Goal: Navigation & Orientation: Find specific page/section

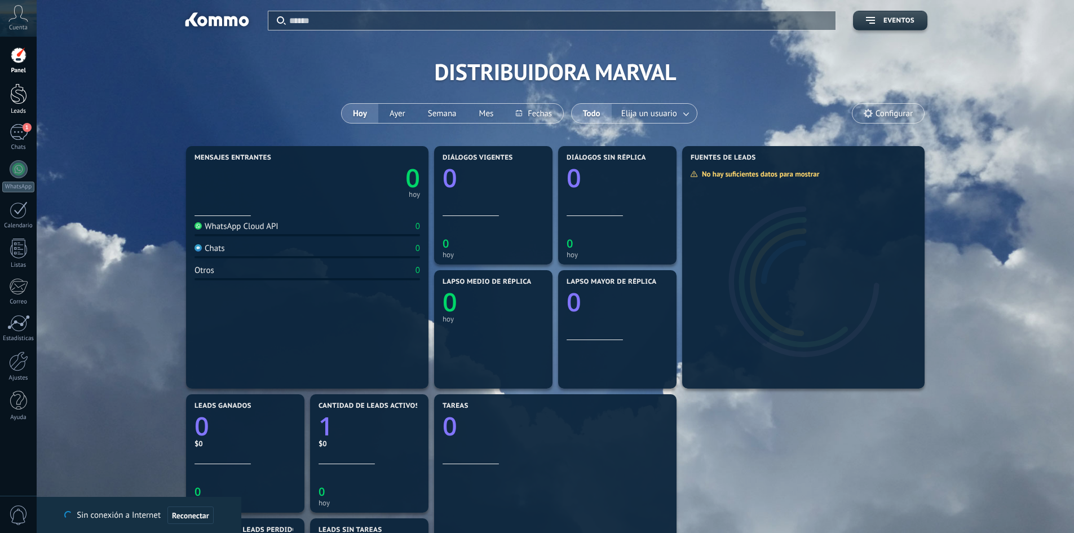
click at [17, 100] on div at bounding box center [18, 93] width 17 height 21
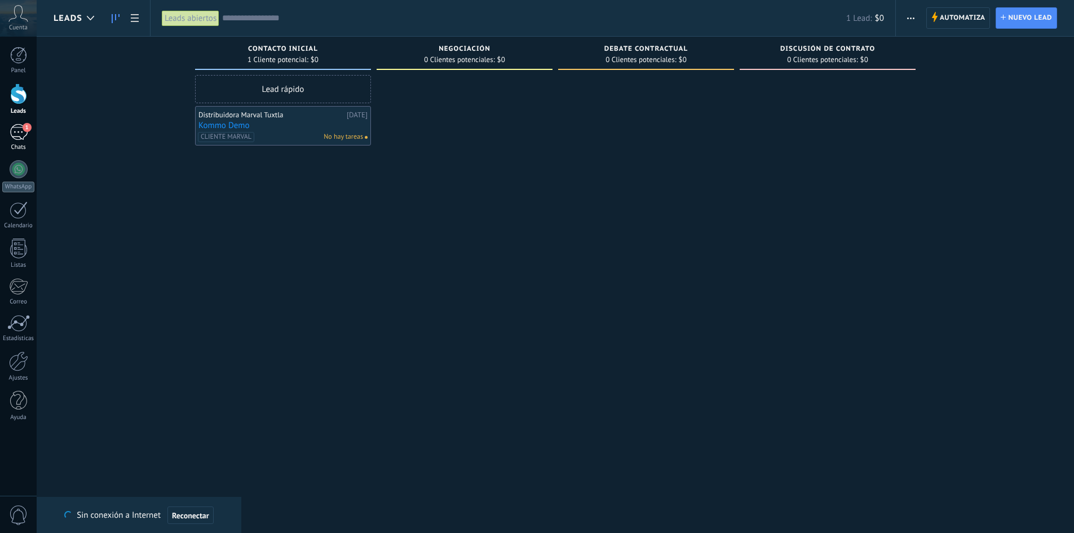
click at [20, 132] on div "1" at bounding box center [19, 132] width 18 height 16
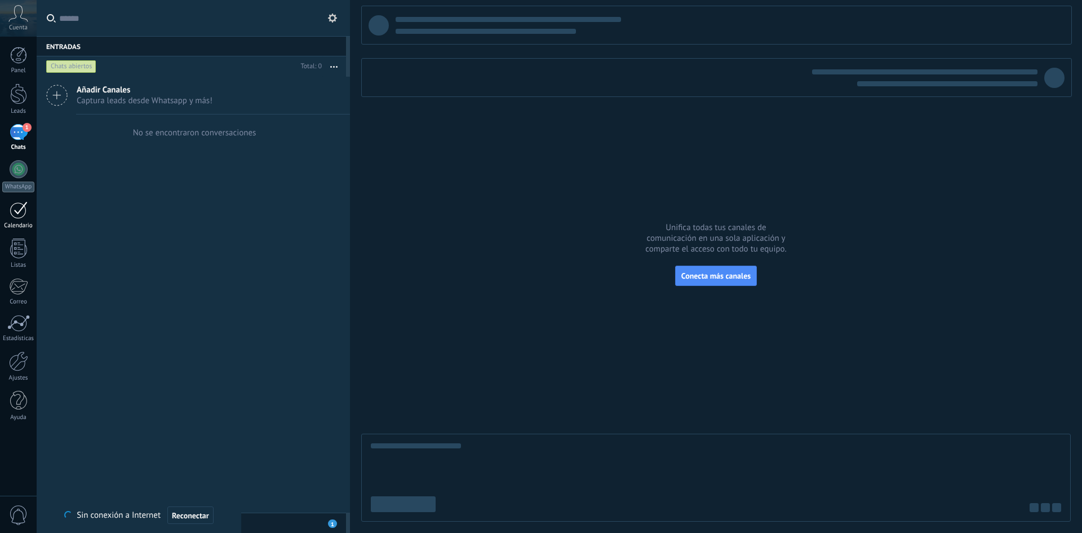
click at [23, 208] on div at bounding box center [19, 209] width 18 height 17
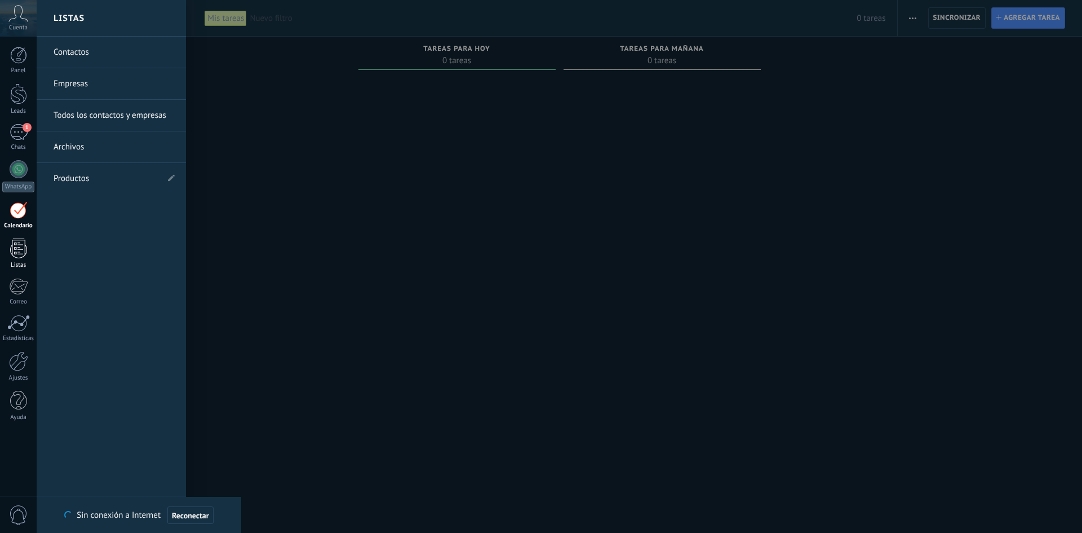
click at [20, 247] on div at bounding box center [18, 248] width 17 height 20
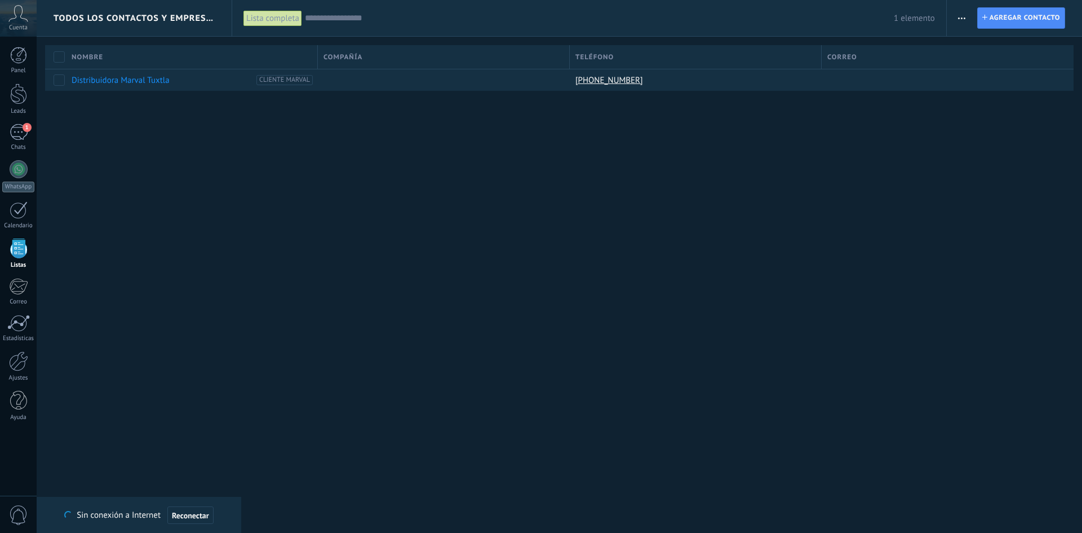
click at [20, 46] on div "Panel Leads 1 Chats WhatsApp Clientes" at bounding box center [36, 266] width 73 height 459
click at [24, 63] on div at bounding box center [18, 55] width 17 height 17
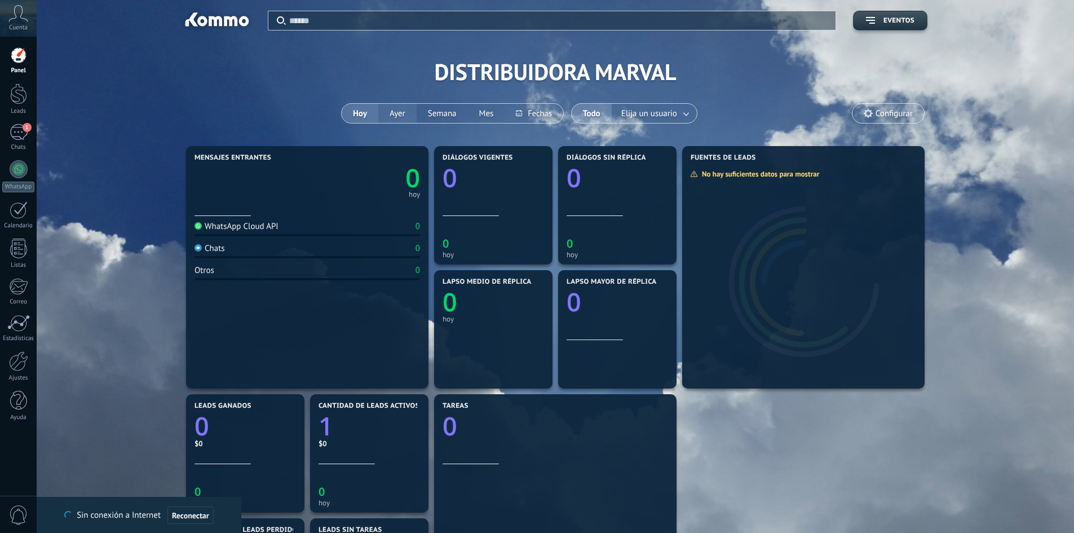
click at [399, 117] on button "Ayer" at bounding box center [397, 113] width 38 height 19
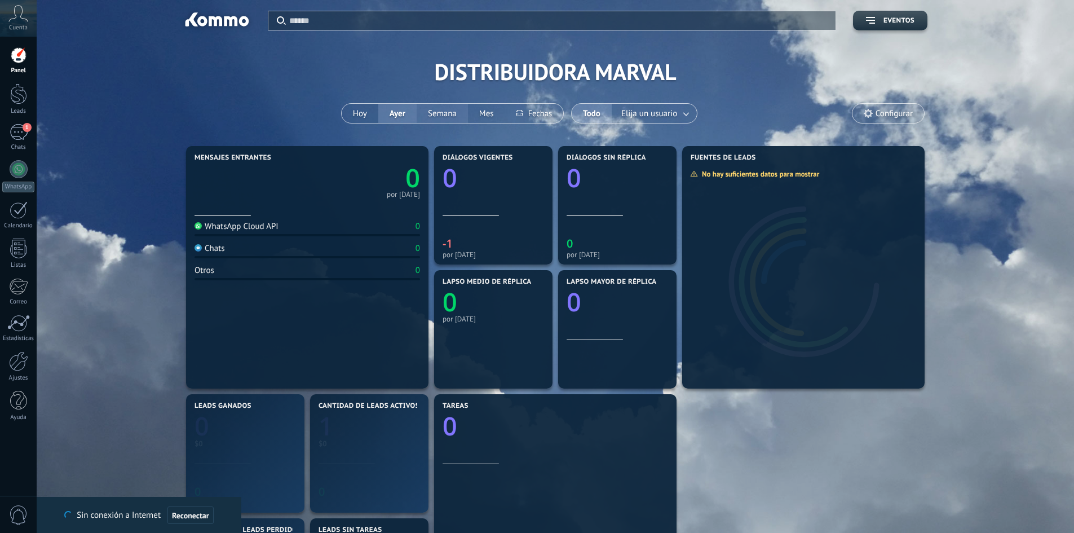
click at [453, 116] on button "Semana" at bounding box center [442, 113] width 51 height 19
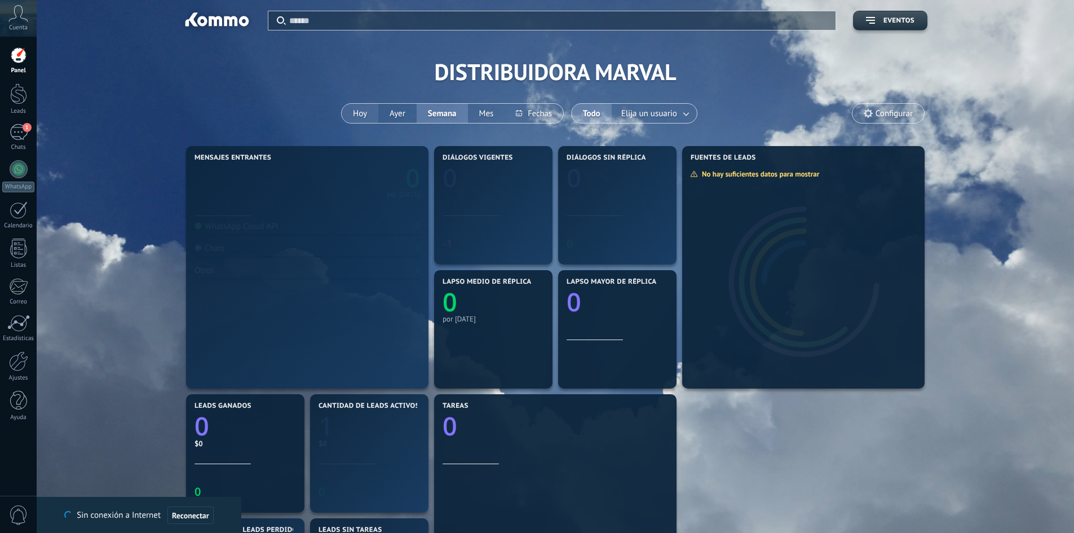
click at [352, 113] on button "Hoy" at bounding box center [360, 113] width 37 height 19
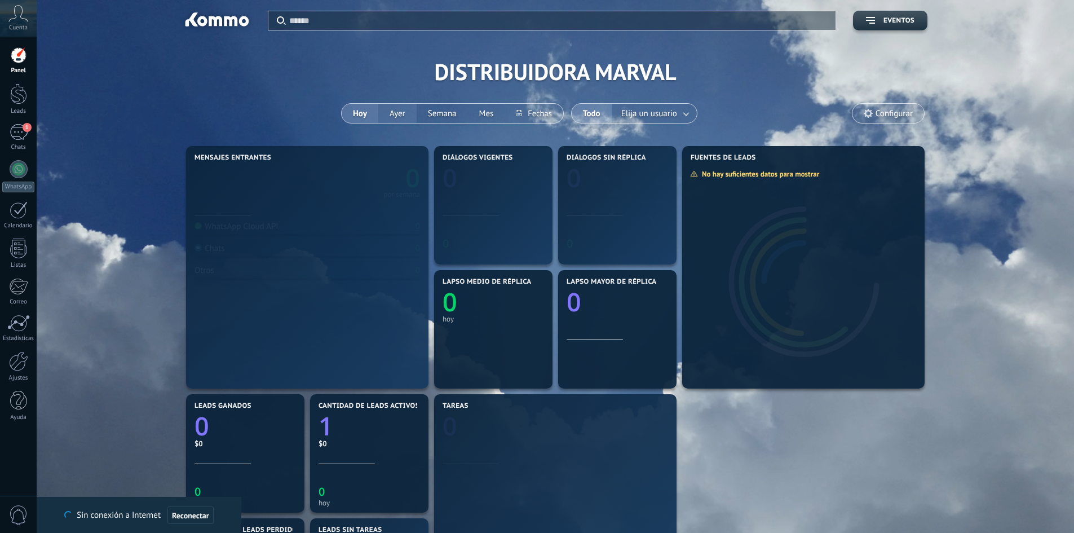
click at [403, 115] on button "Ayer" at bounding box center [397, 113] width 38 height 19
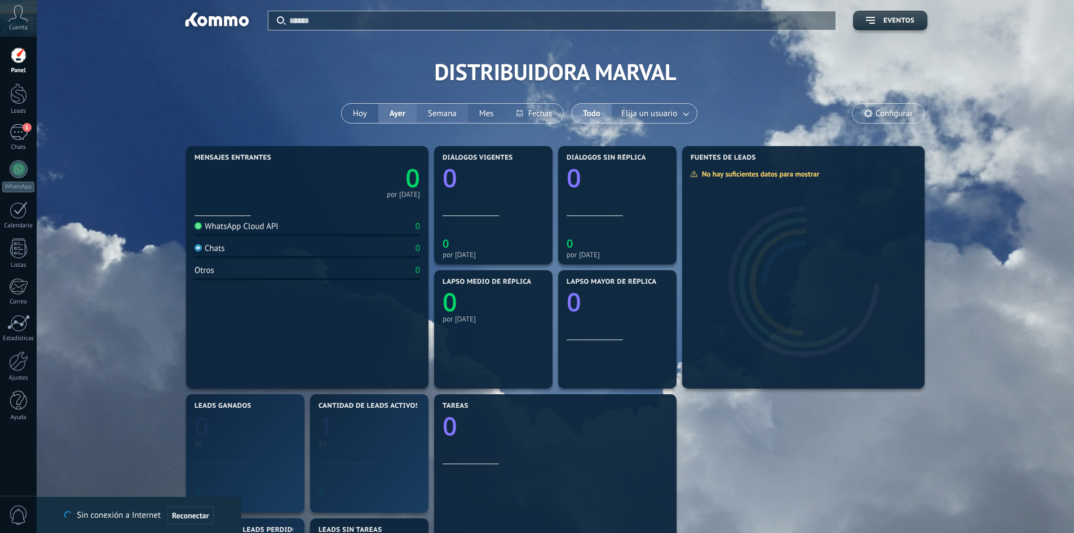
click at [458, 112] on button "Semana" at bounding box center [442, 113] width 51 height 19
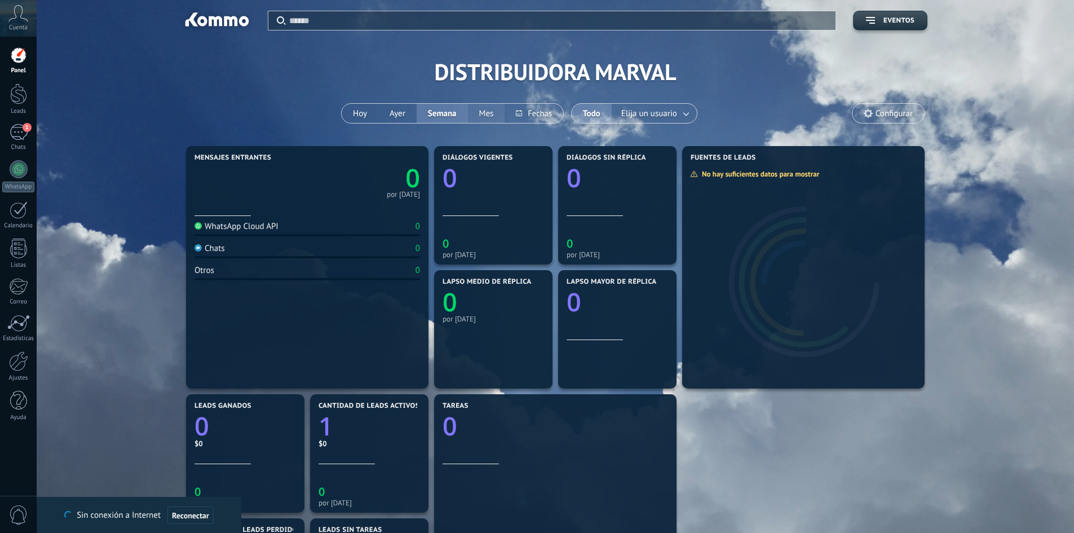
click at [497, 117] on button "Mes" at bounding box center [486, 113] width 37 height 19
click at [521, 117] on button at bounding box center [534, 113] width 58 height 19
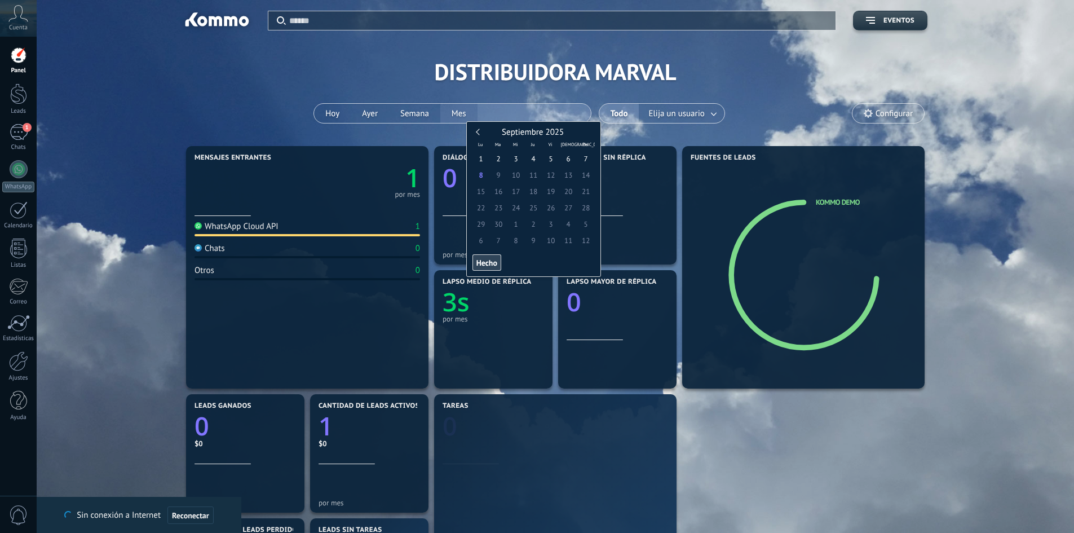
click at [448, 105] on div "[DATE] [DATE] Semana Mes" at bounding box center [451, 113] width 277 height 20
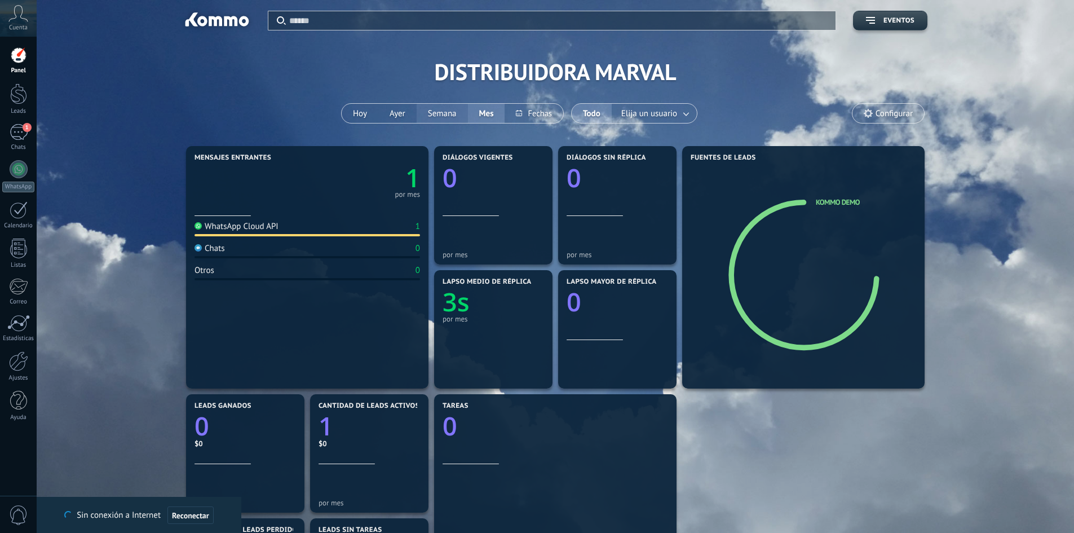
click at [426, 114] on button "Semana" at bounding box center [442, 113] width 51 height 19
click at [391, 110] on button "Ayer" at bounding box center [397, 113] width 38 height 19
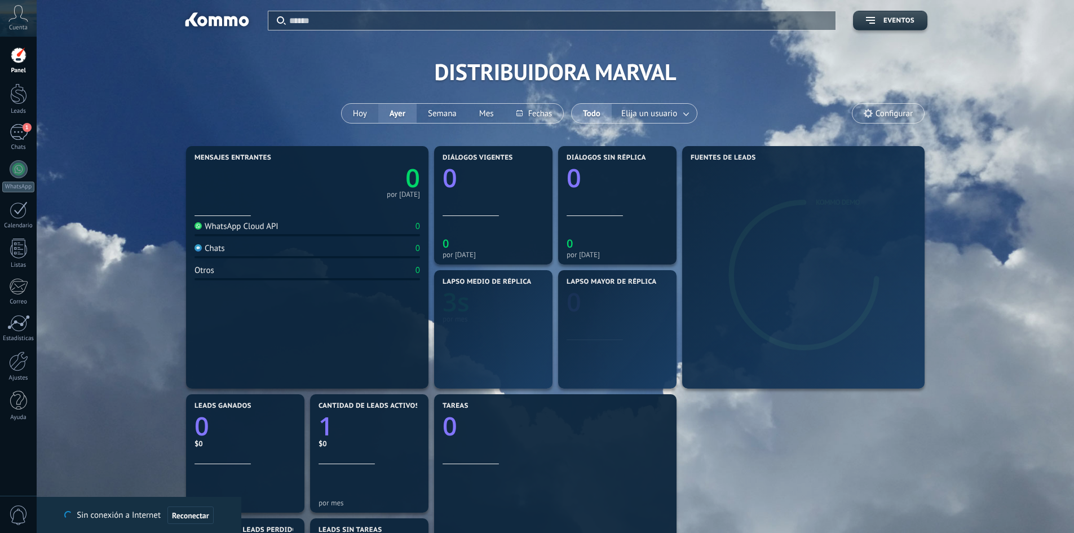
click at [360, 110] on button "Hoy" at bounding box center [360, 113] width 37 height 19
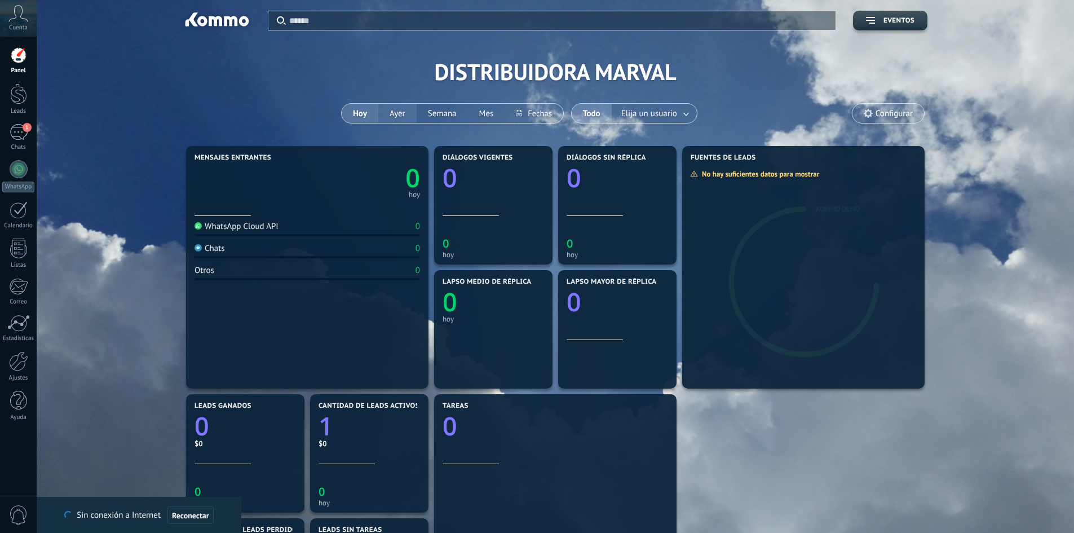
click at [405, 111] on button "Ayer" at bounding box center [397, 113] width 38 height 19
click at [450, 116] on button "Semana" at bounding box center [442, 113] width 51 height 19
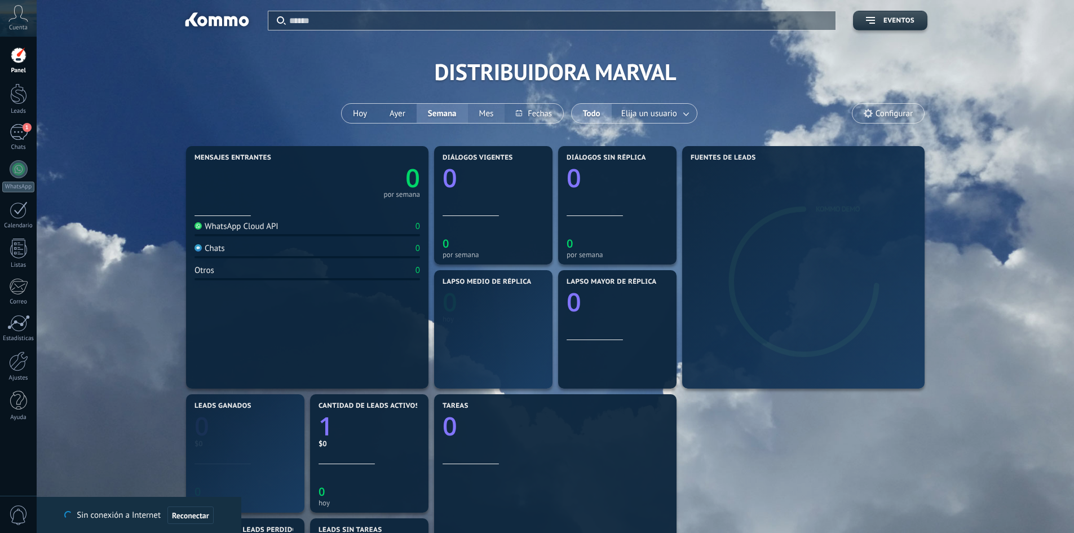
click at [490, 104] on button "Mes" at bounding box center [486, 113] width 37 height 19
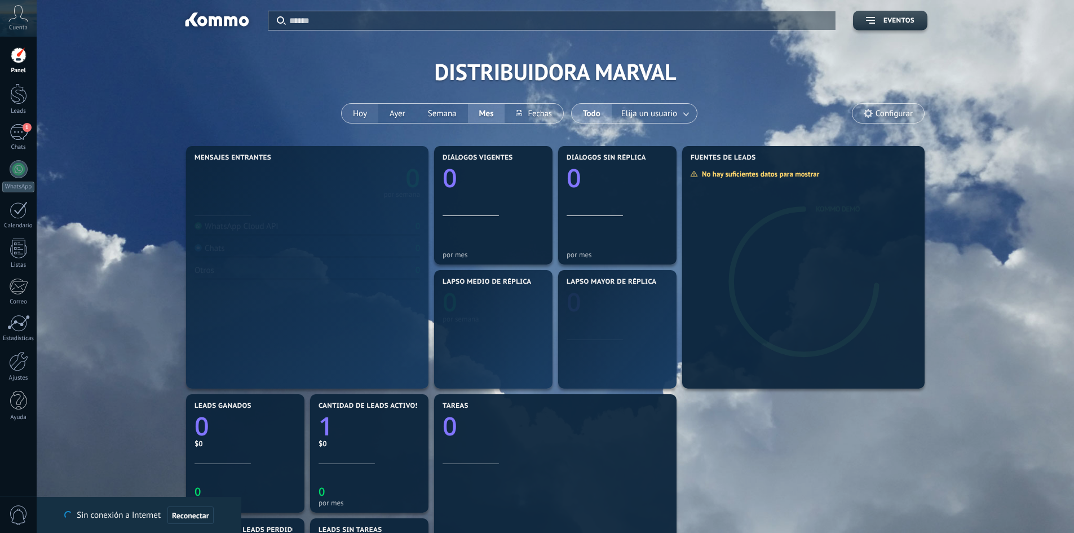
click at [370, 109] on button "Hoy" at bounding box center [360, 113] width 37 height 19
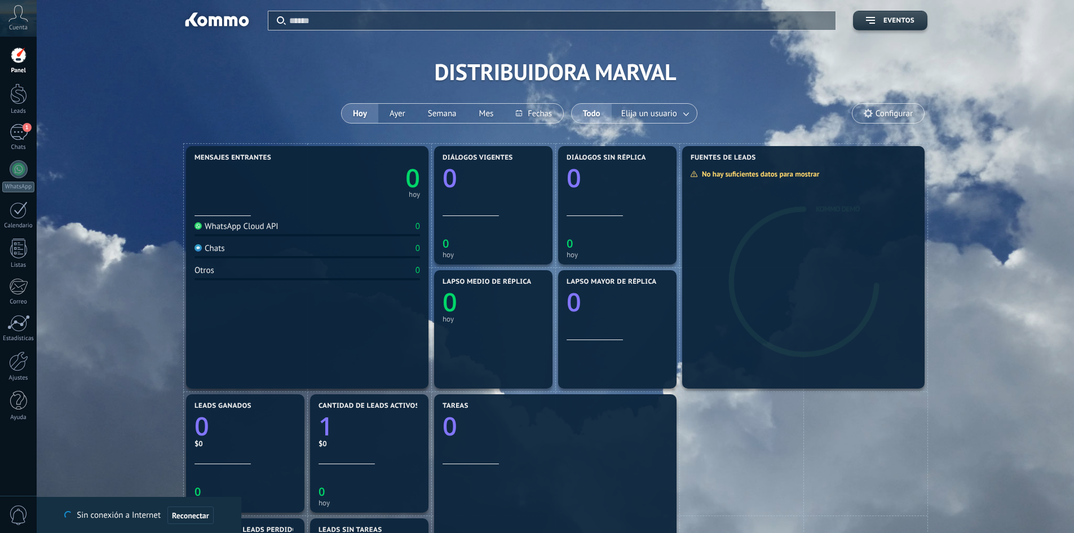
drag, startPoint x: 382, startPoint y: 200, endPoint x: 341, endPoint y: 123, distance: 86.8
click at [341, 123] on div "Aplicar Eventos DISTRIBUIDORA [PERSON_NAME][DATE] [DATE] Semana Mes Todo Elija …" at bounding box center [555, 523] width 1037 height 1046
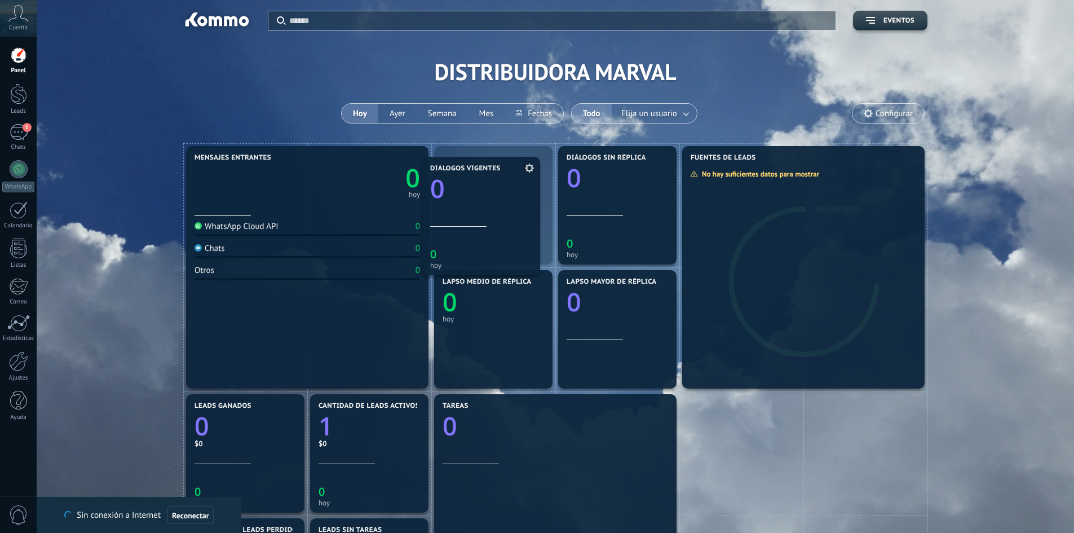
drag, startPoint x: 483, startPoint y: 205, endPoint x: 471, endPoint y: 217, distance: 16.3
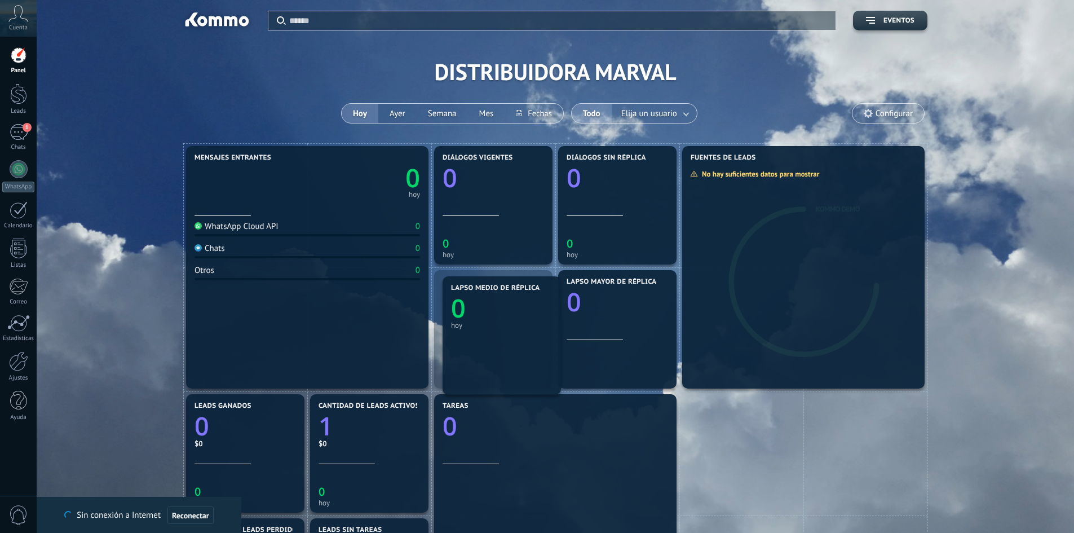
drag, startPoint x: 489, startPoint y: 286, endPoint x: 498, endPoint y: 292, distance: 10.5
